Goal: Task Accomplishment & Management: Complete application form

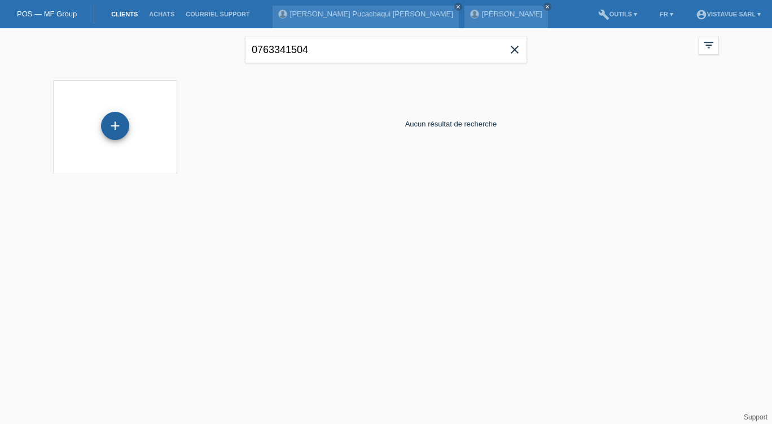
click at [119, 124] on div "+" at bounding box center [115, 126] width 28 height 28
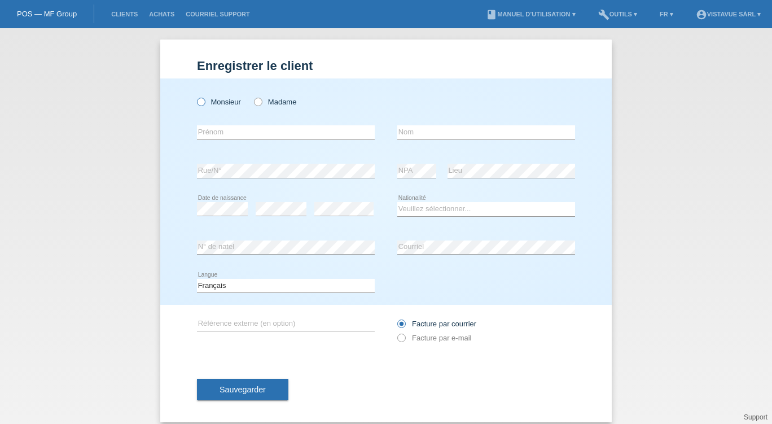
click at [195, 96] on icon at bounding box center [195, 96] width 0 height 0
click at [201, 101] on input "Monsieur" at bounding box center [200, 101] width 7 height 7
radio input "true"
click at [215, 133] on input "text" at bounding box center [286, 132] width 178 height 14
type input "Besart"
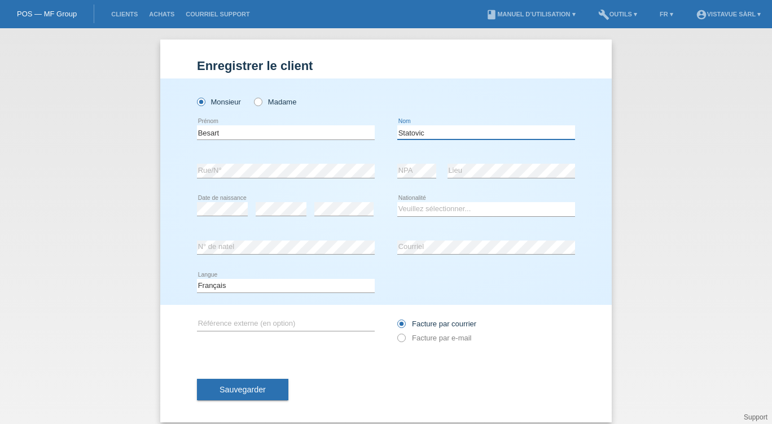
type input "Statovic"
click at [449, 214] on select "Veuillez sélectionner... Suisse Allemagne Autriche Liechtenstein ------------ A…" at bounding box center [486, 209] width 178 height 14
select select "CH"
click at [397, 202] on select "Veuillez sélectionner... Suisse Allemagne Autriche Liechtenstein ------------ A…" at bounding box center [486, 209] width 178 height 14
click at [25, 279] on div "Enregistrer le client Enregistrer le client Enregistrer le client Monsieur Mada…" at bounding box center [386, 226] width 772 height 396
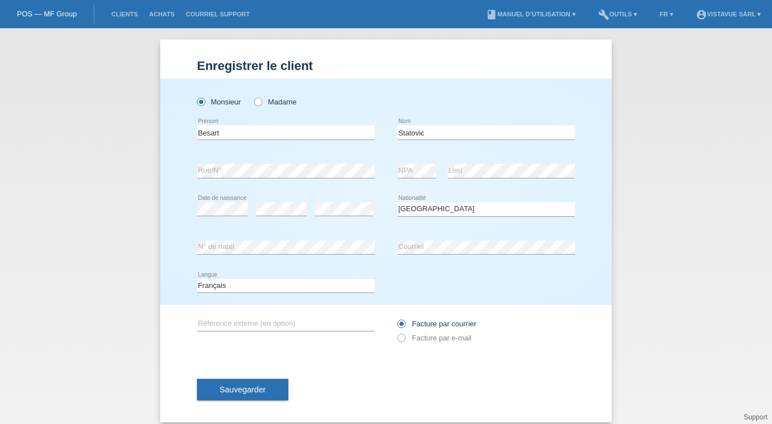
click at [25, 279] on div "Enregistrer le client Enregistrer le client Enregistrer le client Monsieur Mada…" at bounding box center [386, 226] width 772 height 396
click at [122, 281] on div "Enregistrer le client Enregistrer le client Enregistrer le client Monsieur Mada…" at bounding box center [386, 226] width 772 height 396
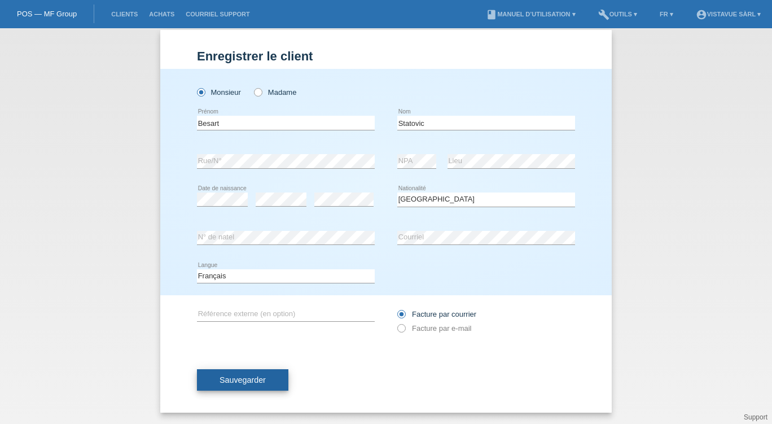
click at [225, 376] on span "Sauvegarder" at bounding box center [243, 379] width 46 height 9
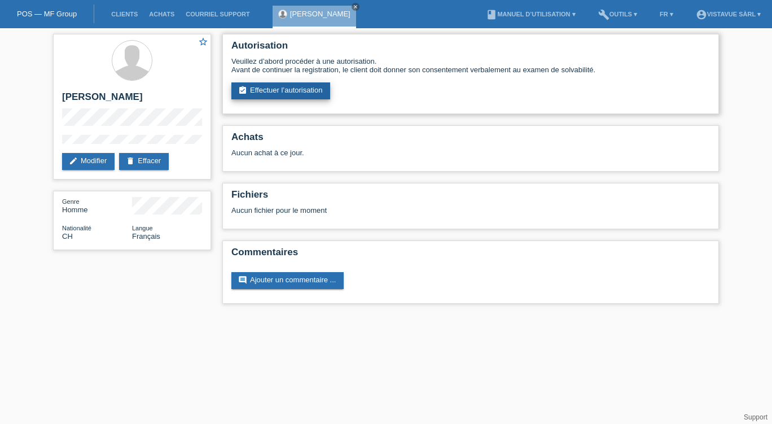
click at [293, 88] on link "assignment_turned_in Effectuer l’autorisation" at bounding box center [280, 90] width 99 height 17
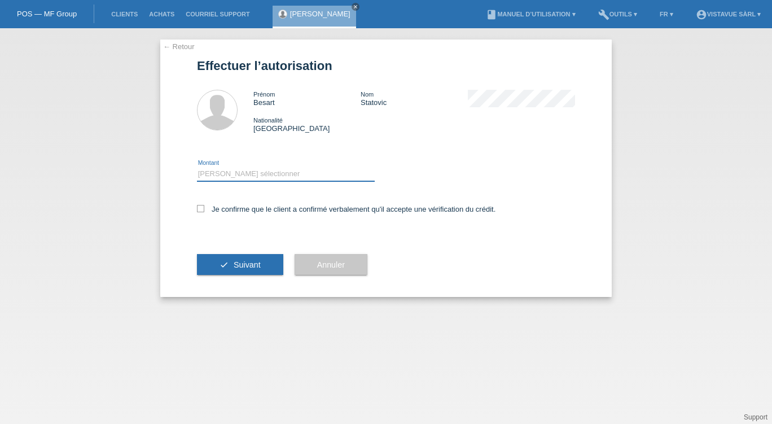
click at [227, 175] on select "Veuillez sélectionner CHF 1.00 - CHF 499.00 CHF 500.00 - CHF 1'999.00 CHF 2'000…" at bounding box center [286, 174] width 178 height 14
select select "2"
click at [197, 168] on select "Veuillez sélectionner CHF 1.00 - CHF 499.00 CHF 500.00 - CHF 1'999.00 CHF 2'000…" at bounding box center [286, 174] width 178 height 14
click at [215, 212] on label "Je confirme que le client a confirmé verbalement qu'il accepte une vérification…" at bounding box center [346, 209] width 299 height 8
click at [204, 212] on input "Je confirme que le client a confirmé verbalement qu'il accepte une vérification…" at bounding box center [200, 208] width 7 height 7
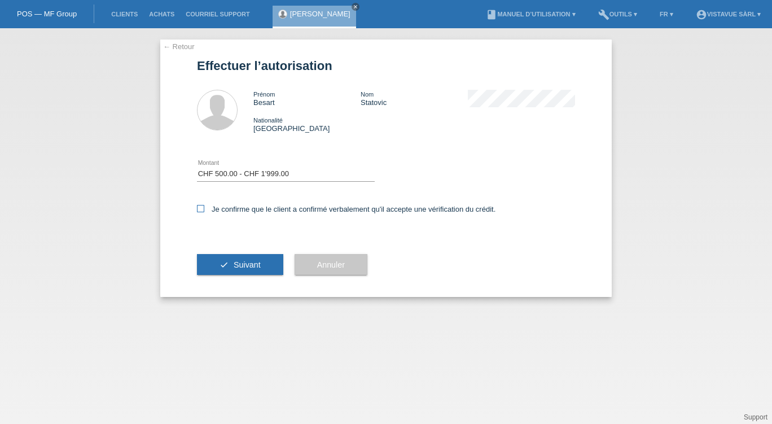
checkbox input "true"
click at [238, 261] on span "Suivant" at bounding box center [247, 264] width 27 height 9
